Goal: Task Accomplishment & Management: Use online tool/utility

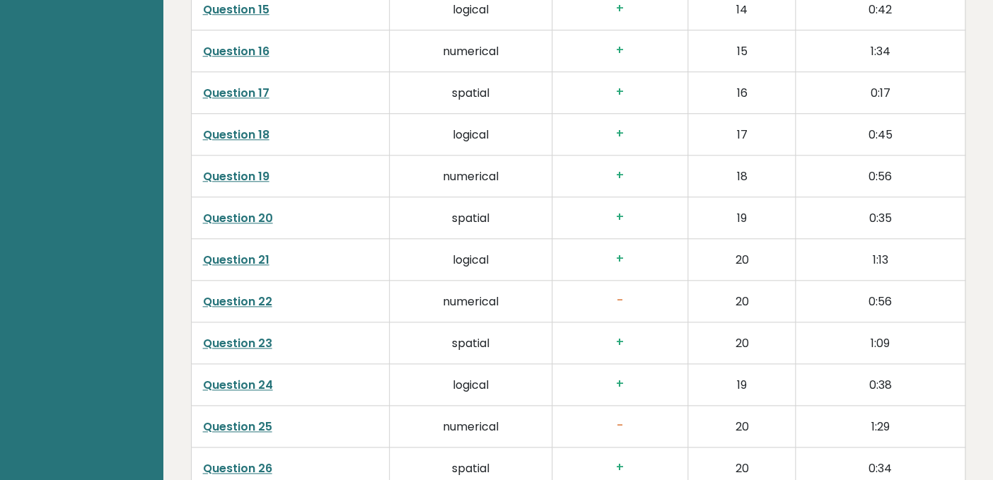
scroll to position [2588, 0]
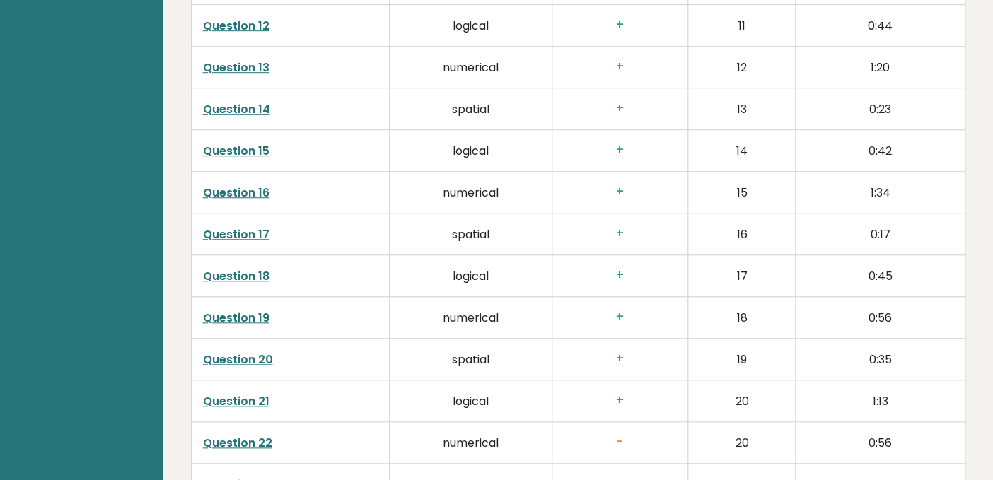
click at [245, 194] on link "Question 16" at bounding box center [236, 193] width 66 height 16
click at [245, 230] on link "Question 17" at bounding box center [236, 234] width 66 height 16
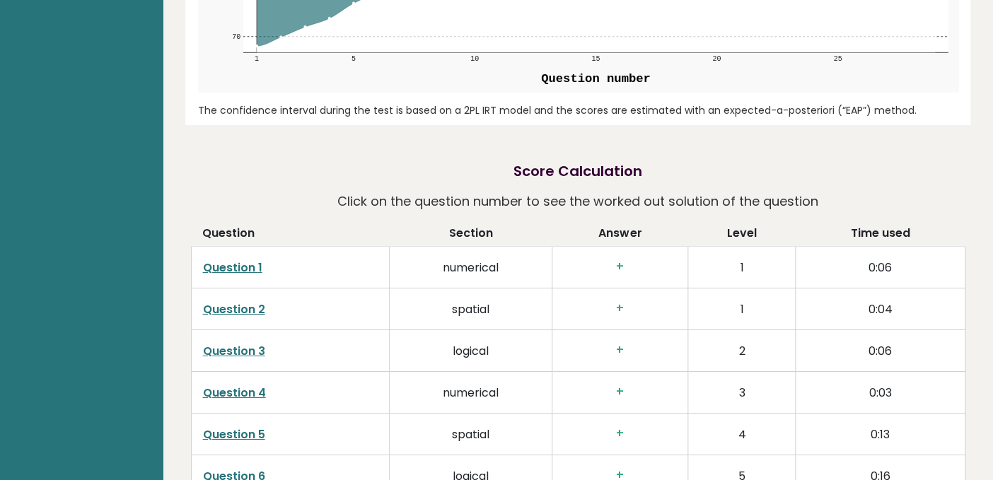
scroll to position [1881, 0]
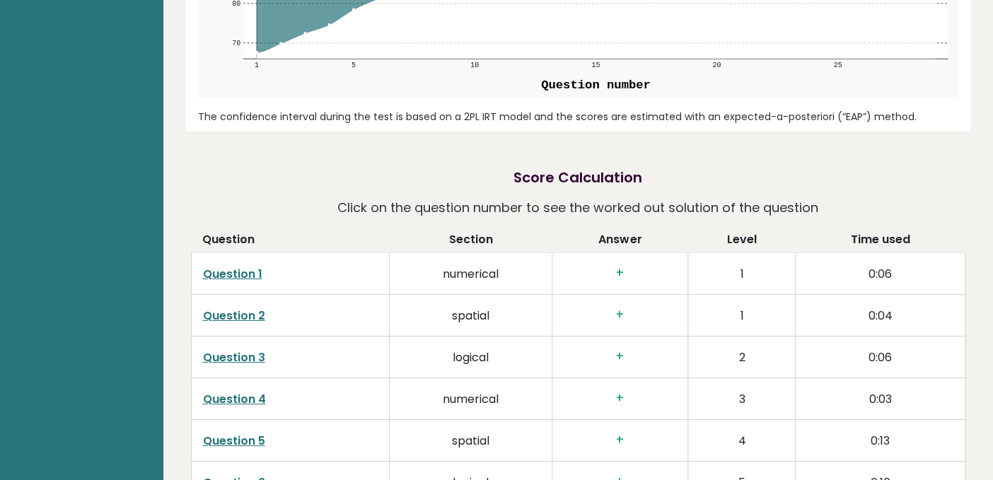
click at [221, 269] on link "Question 1" at bounding box center [232, 274] width 59 height 16
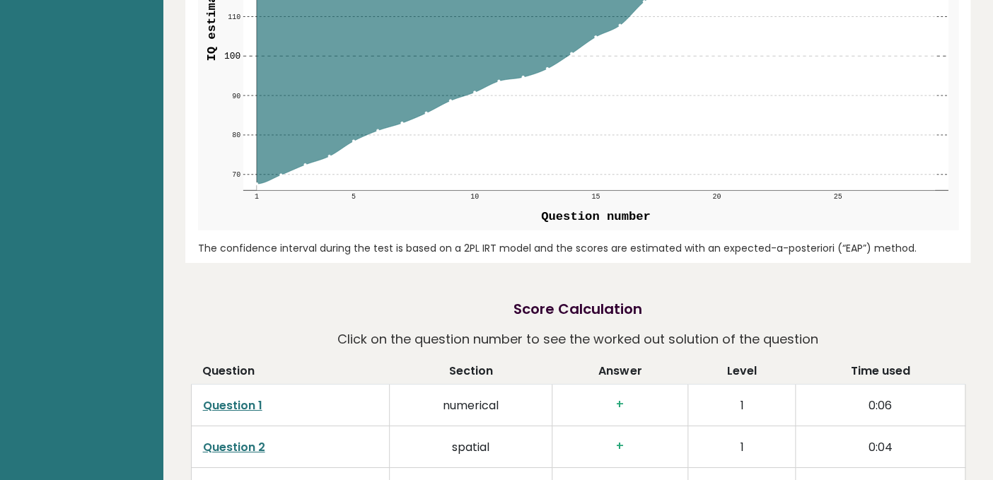
scroll to position [1488, 0]
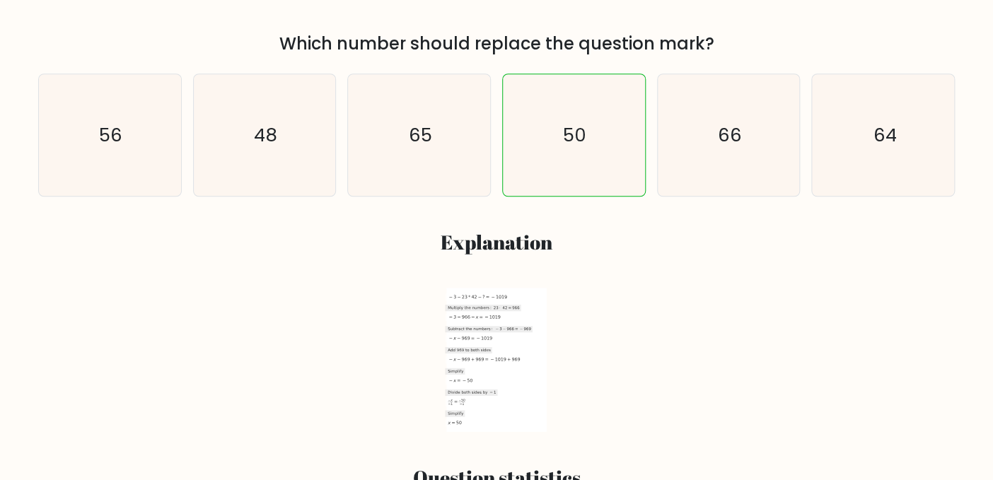
scroll to position [392, 0]
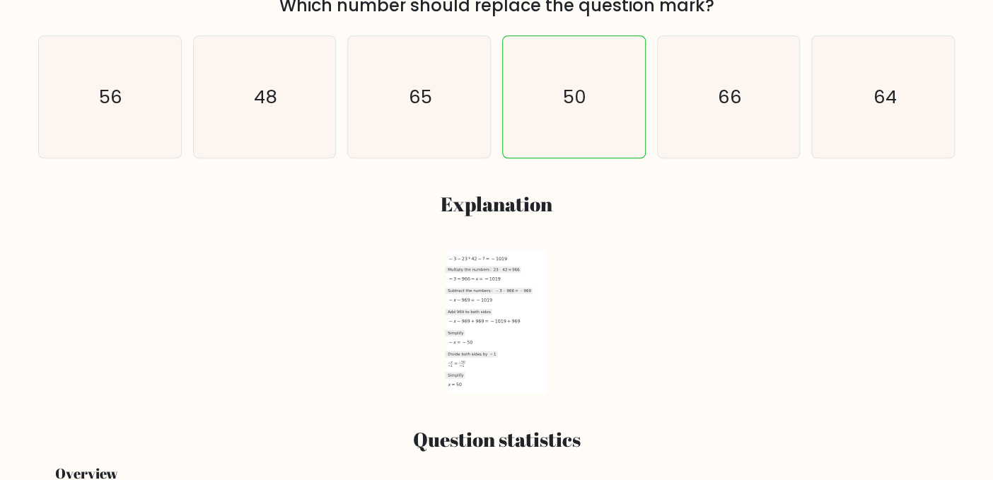
click at [522, 294] on icon at bounding box center [489, 291] width 88 height 6
click at [510, 280] on icon at bounding box center [496, 322] width 100 height 144
drag, startPoint x: 569, startPoint y: 317, endPoint x: 551, endPoint y: 291, distance: 31.6
drag, startPoint x: 551, startPoint y: 291, endPoint x: 677, endPoint y: 338, distance: 134.5
click at [677, 338] on div "2022-07-28T09:42:03.104541 image/svg+xml Matplotlib v3.5.2, https://matplotlib.…" at bounding box center [497, 322] width 900 height 144
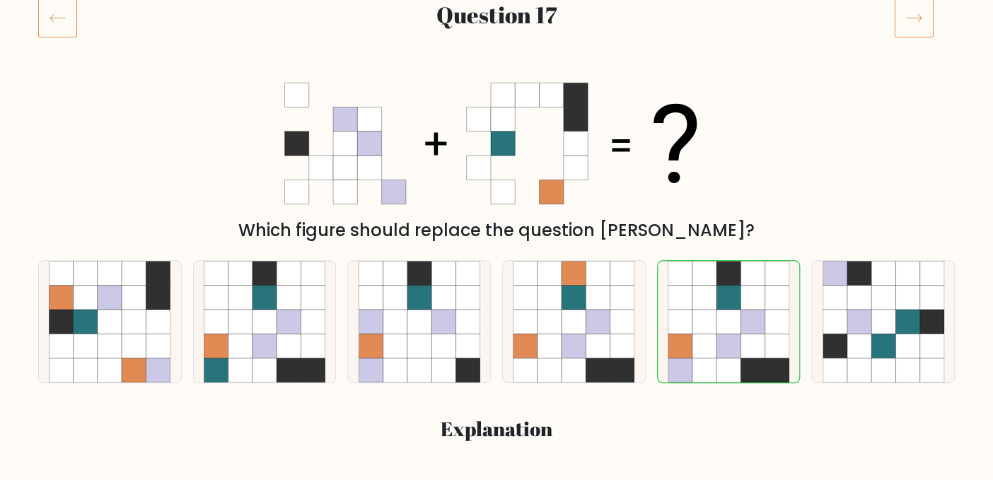
scroll to position [235, 0]
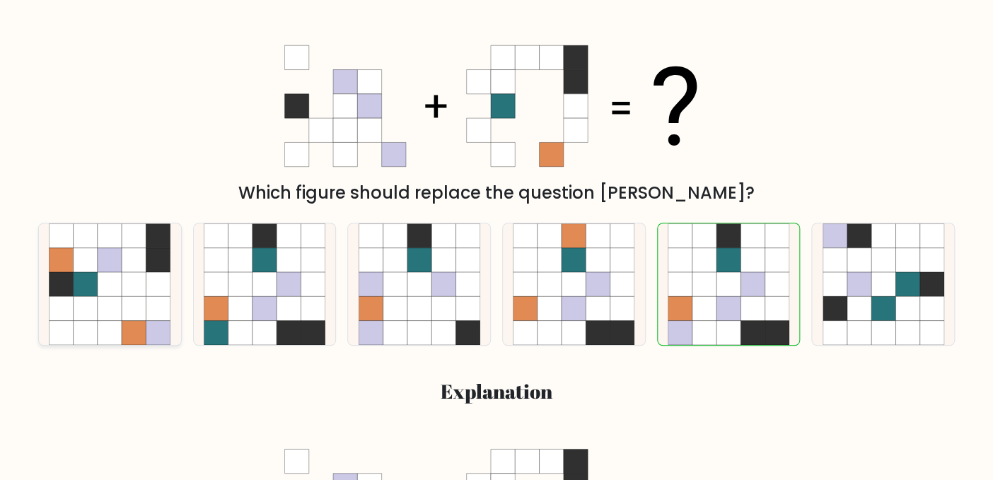
click at [103, 263] on icon at bounding box center [110, 260] width 24 height 24
click at [496, 8] on input "a." at bounding box center [496, 7] width 1 height 4
radio input "true"
